Goal: Register for event/course

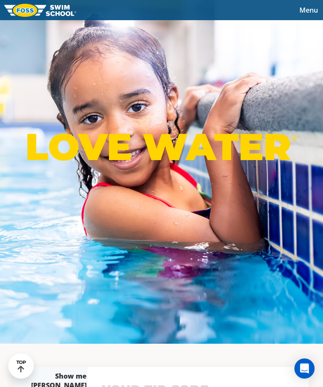
click at [310, 13] on span "Menu" at bounding box center [308, 9] width 18 height 9
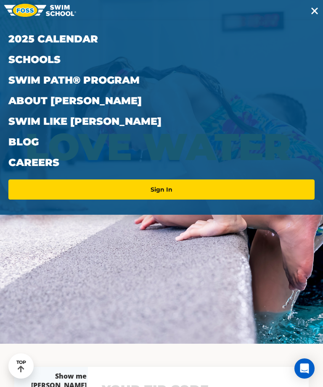
click at [53, 62] on link "Schools" at bounding box center [161, 59] width 306 height 21
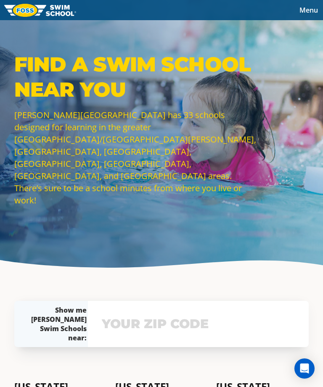
click at [308, 15] on button "Menu" at bounding box center [308, 10] width 29 height 13
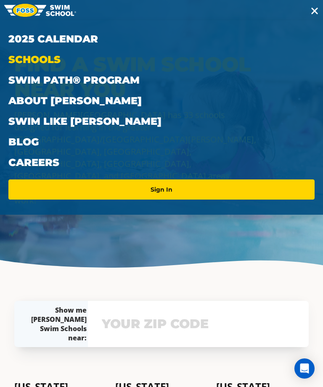
click at [125, 83] on link "Swim Path® Program" at bounding box center [161, 80] width 306 height 21
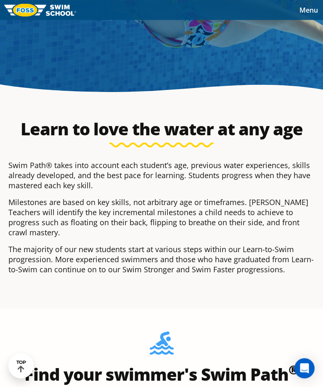
scroll to position [158, 0]
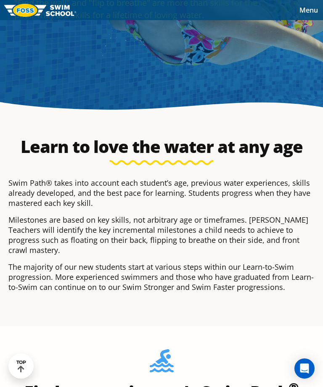
click at [305, 16] on button "Menu" at bounding box center [308, 10] width 29 height 13
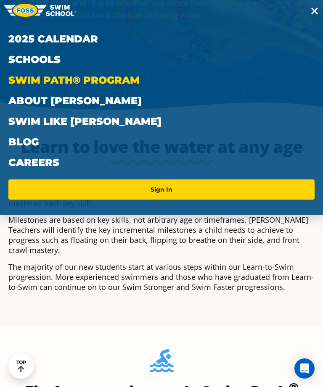
click at [44, 57] on link "Schools" at bounding box center [161, 59] width 306 height 21
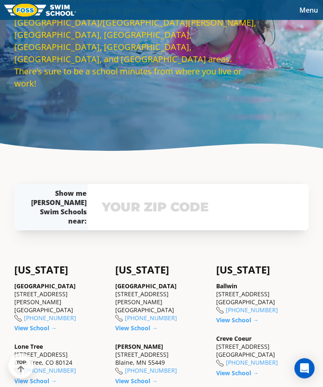
scroll to position [117, 0]
click at [207, 219] on input "text" at bounding box center [198, 207] width 197 height 24
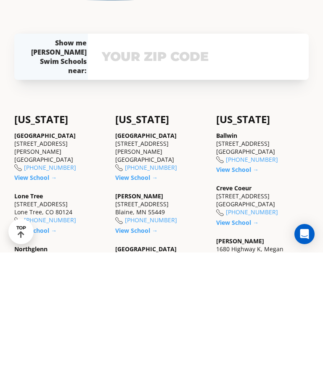
scroll to position [143, 0]
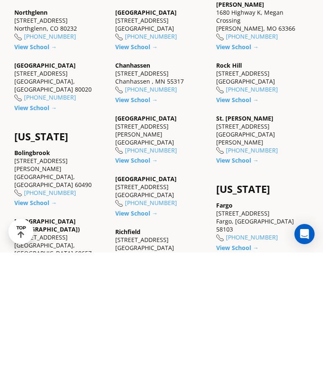
click at [158, 249] on div "Maple Grove 9455 Garland Lane Maple Grove, MN 55311 (763) 416-8993" at bounding box center [161, 269] width 92 height 40
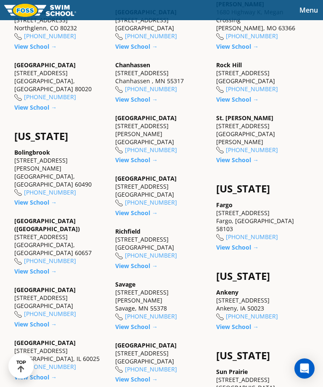
click at [151, 154] on link "[PHONE_NUMBER]" at bounding box center [151, 150] width 52 height 8
click at [147, 164] on link "View School →" at bounding box center [136, 160] width 42 height 8
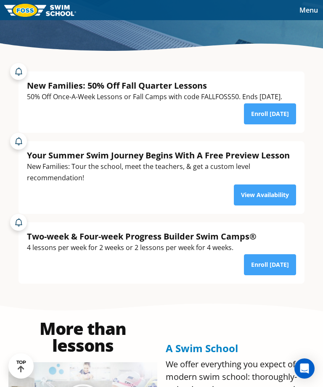
scroll to position [216, 0]
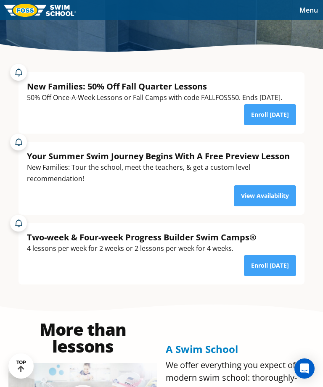
click at [277, 125] on link "Enroll [DATE]" at bounding box center [270, 114] width 52 height 21
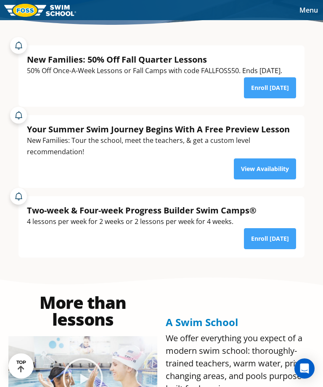
click at [271, 98] on link "Enroll [DATE]" at bounding box center [270, 87] width 52 height 21
